Goal: Task Accomplishment & Management: Use online tool/utility

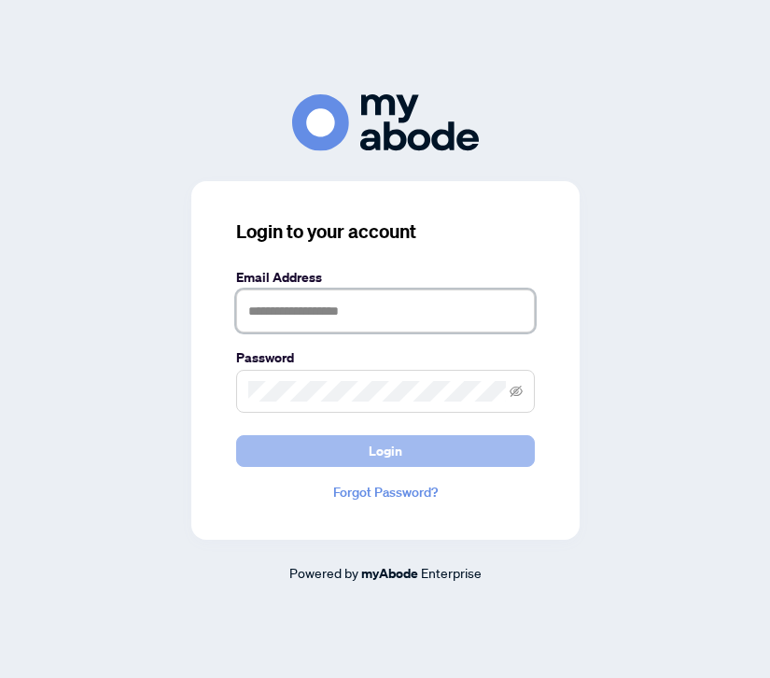
type input "**********"
click at [386, 456] on span "Login" at bounding box center [386, 451] width 34 height 30
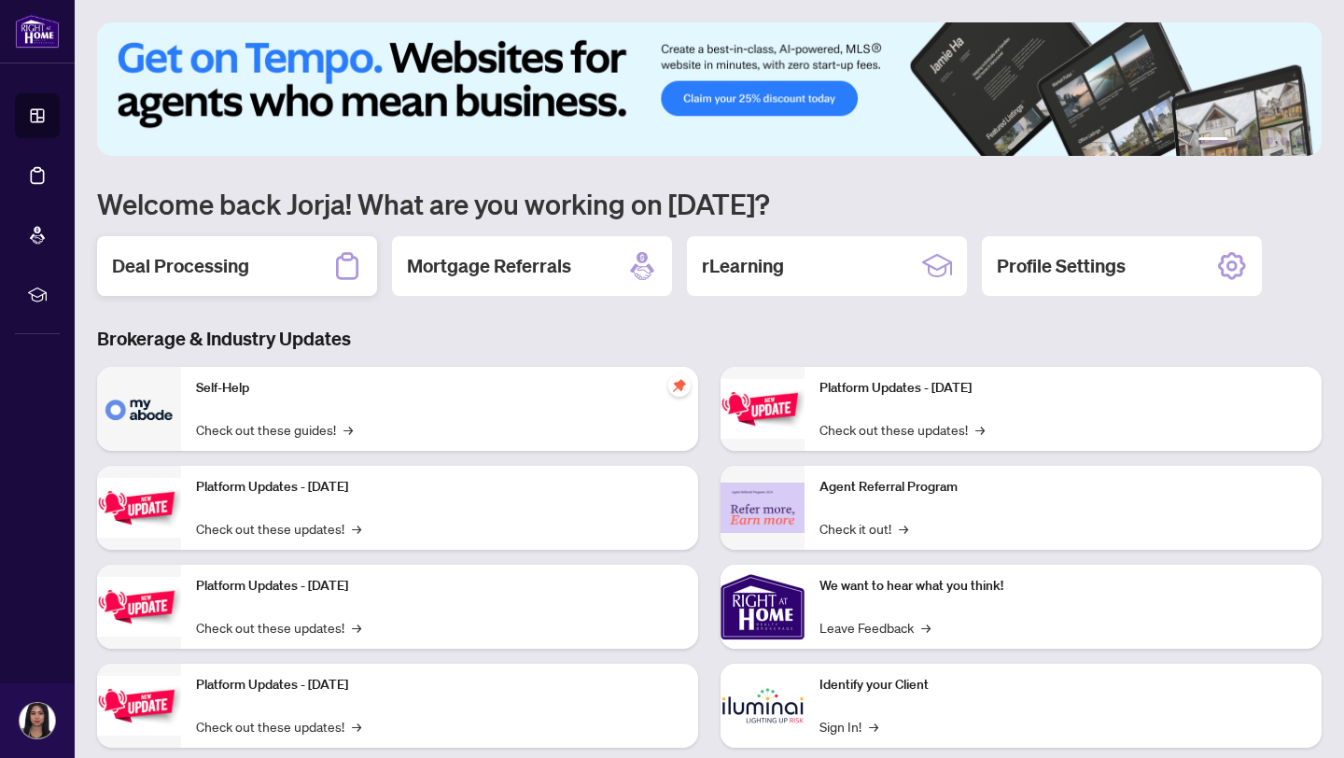
click at [274, 261] on div "Deal Processing" at bounding box center [237, 266] width 280 height 60
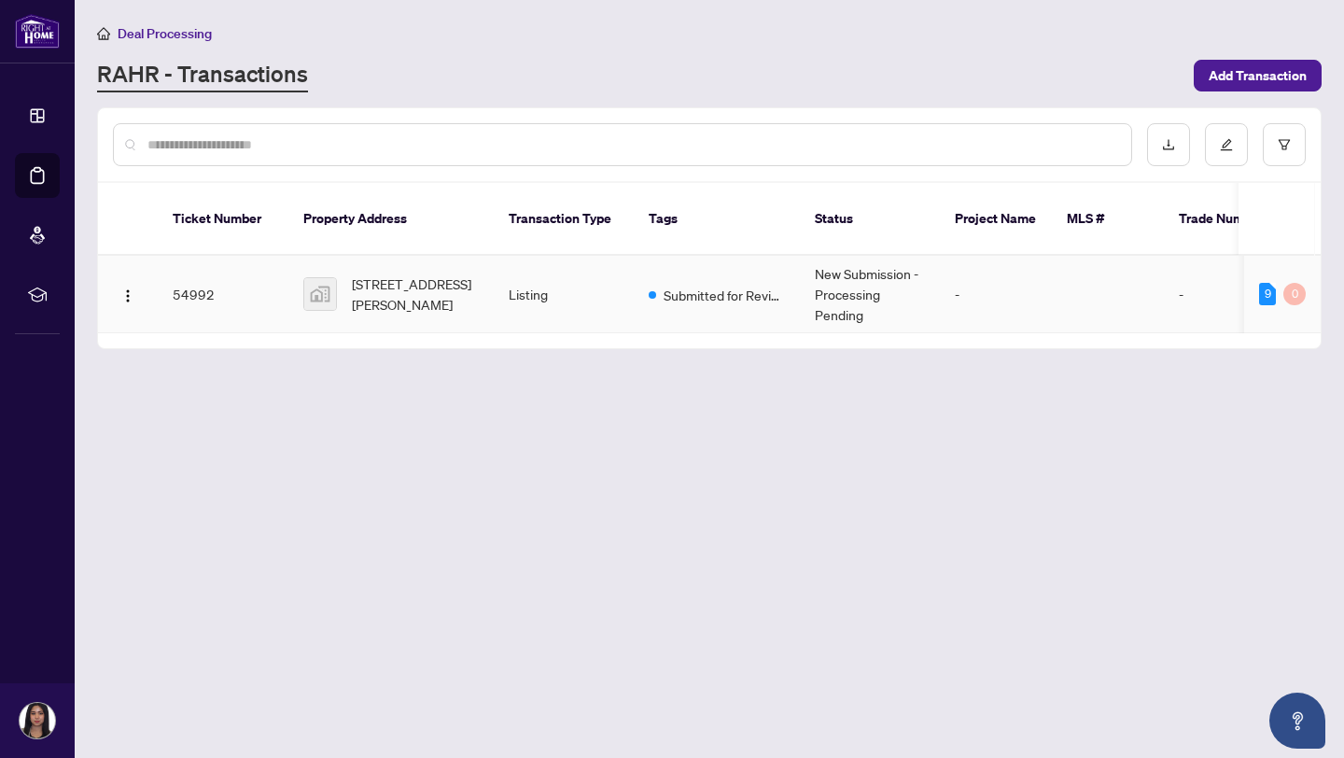
click at [500, 283] on td "Listing" at bounding box center [564, 294] width 140 height 77
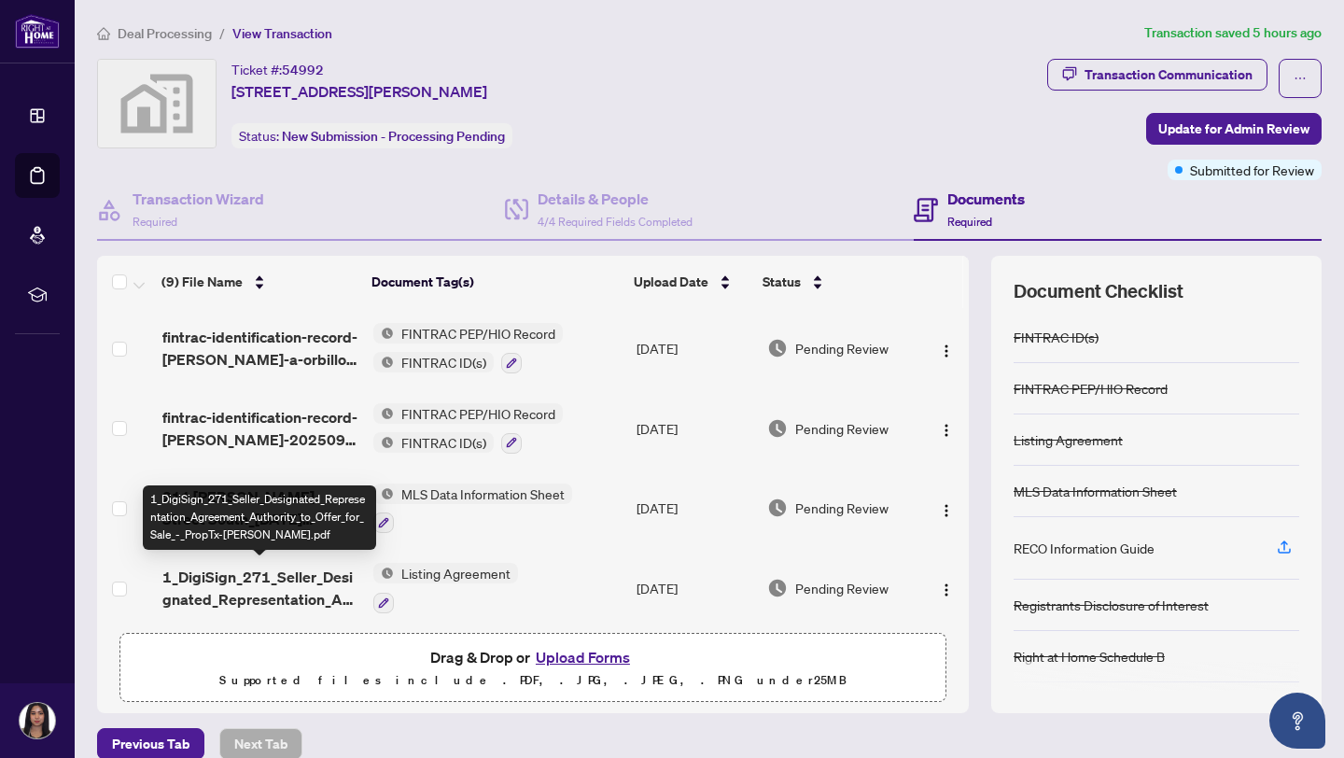
click at [259, 572] on span "1_DigiSign_271_Seller_Designated_Representation_Agreement_Authority_to_Offer_fo…" at bounding box center [260, 588] width 196 height 45
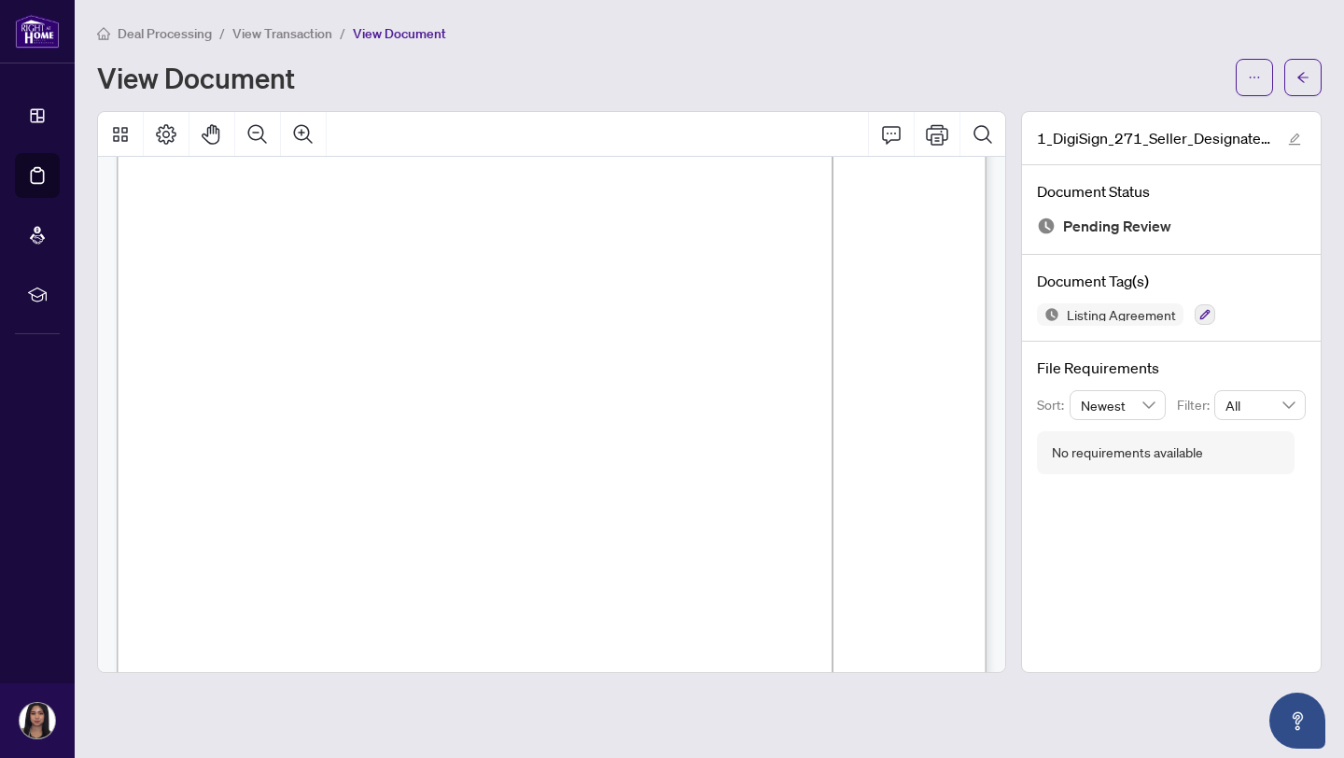
scroll to position [4712, 0]
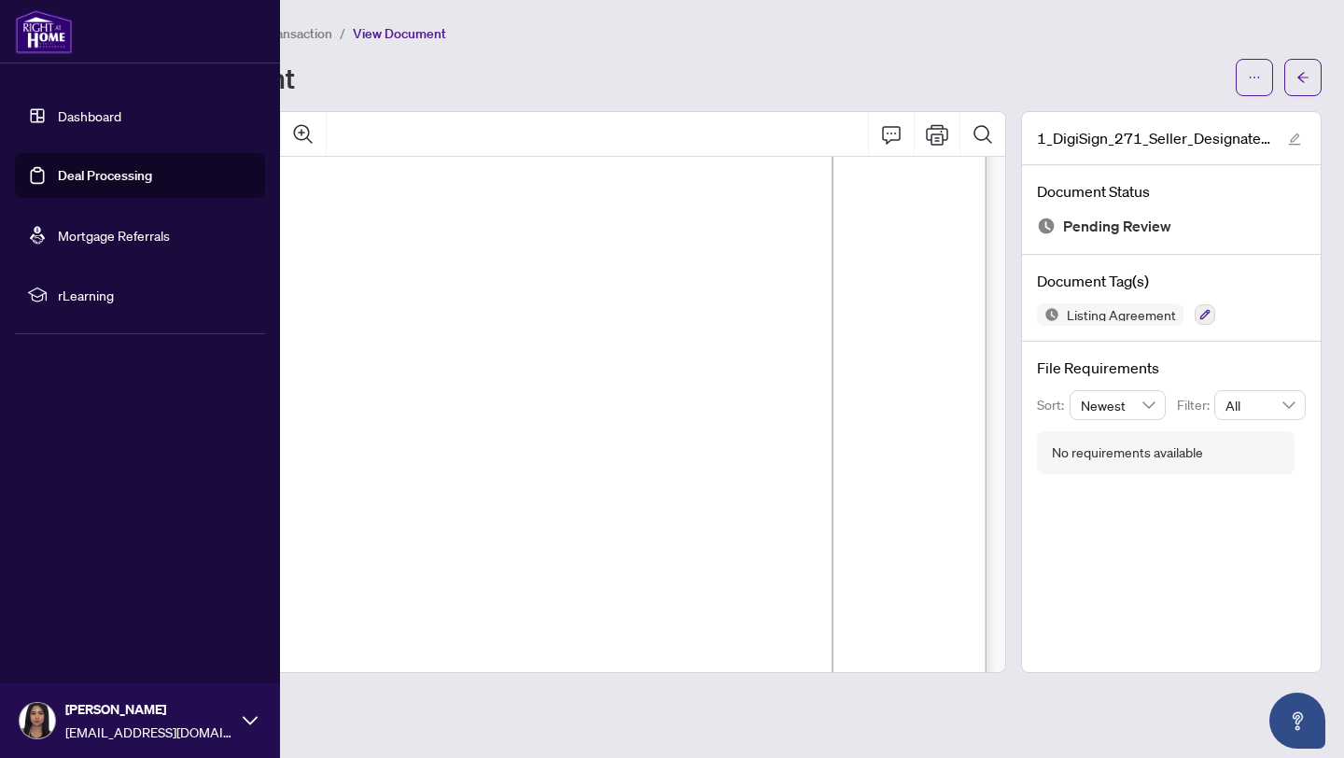
click at [95, 167] on link "Deal Processing" at bounding box center [105, 175] width 94 height 17
